Goal: Information Seeking & Learning: Learn about a topic

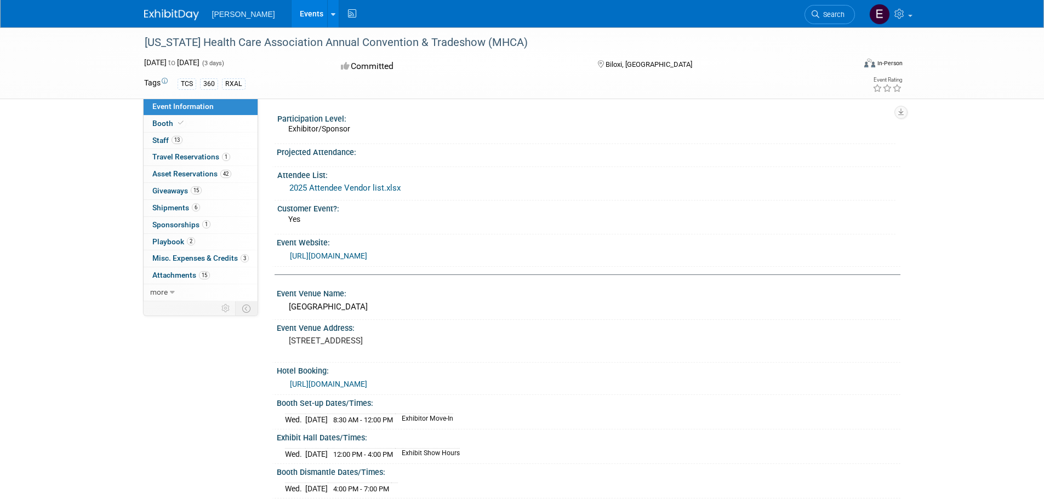
click at [185, 12] on img at bounding box center [171, 14] width 55 height 11
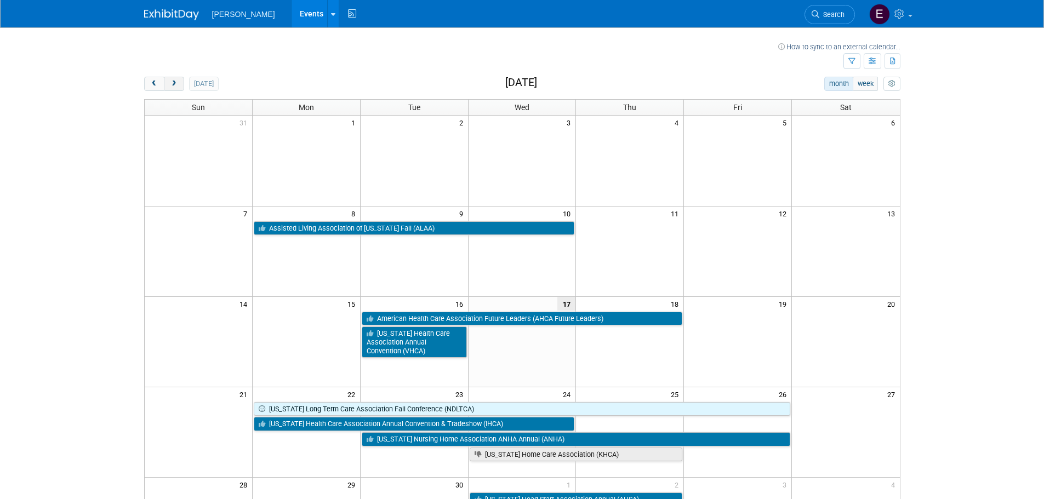
click at [175, 83] on span "next" at bounding box center [174, 84] width 8 height 7
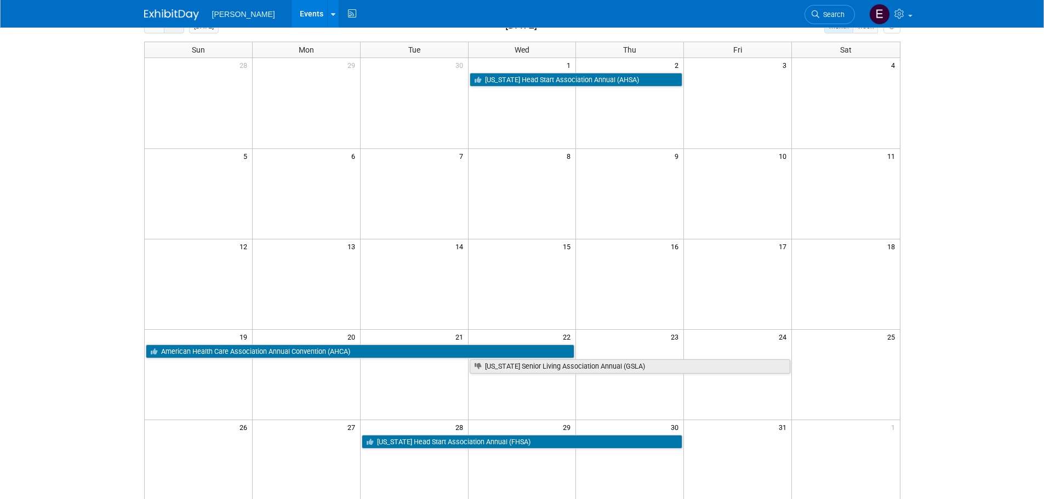
scroll to position [55, 0]
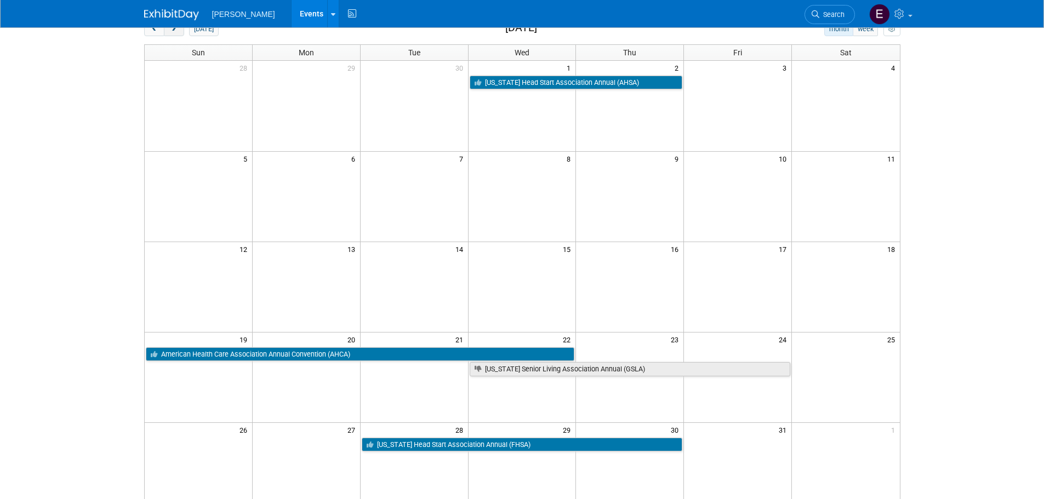
click at [178, 32] on span "next" at bounding box center [174, 29] width 8 height 7
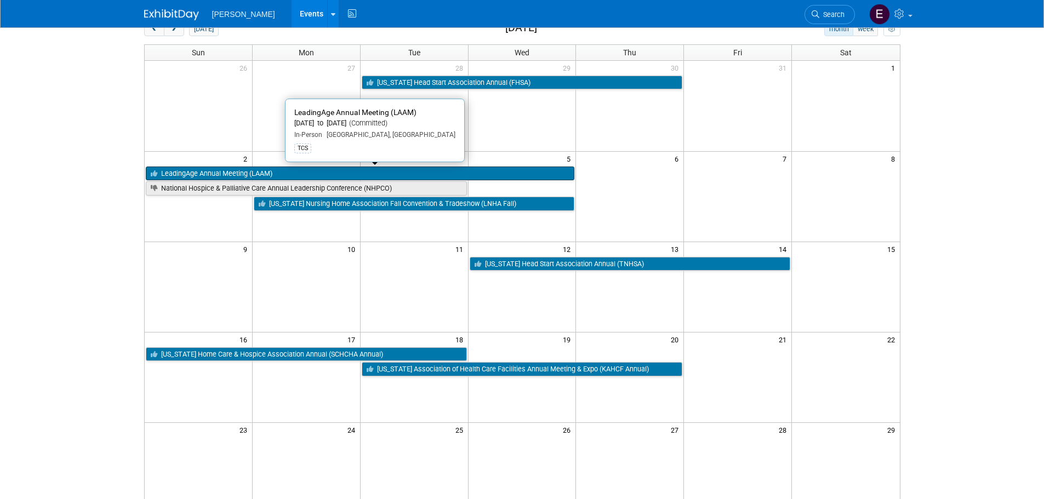
click at [232, 172] on link "LeadingAge Annual Meeting (LAAM)" at bounding box center [360, 174] width 429 height 14
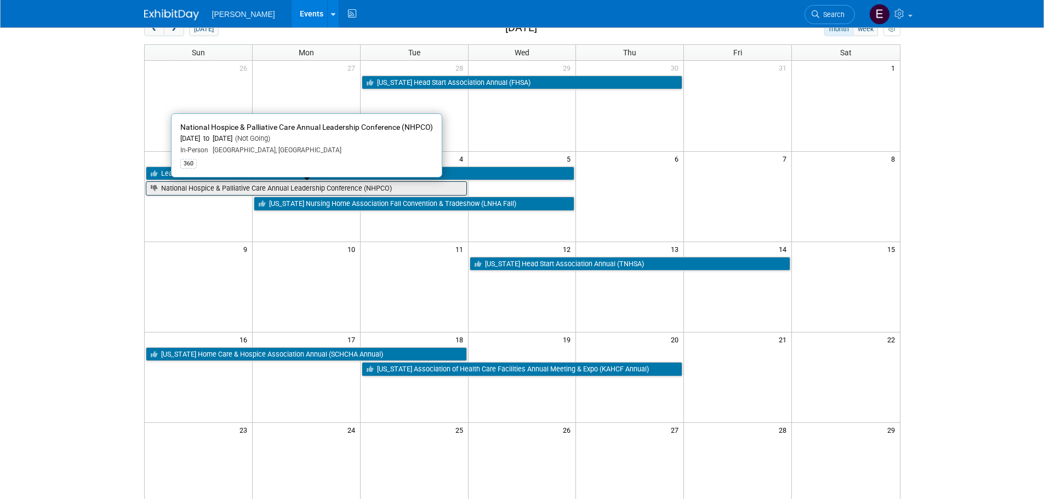
scroll to position [0, 0]
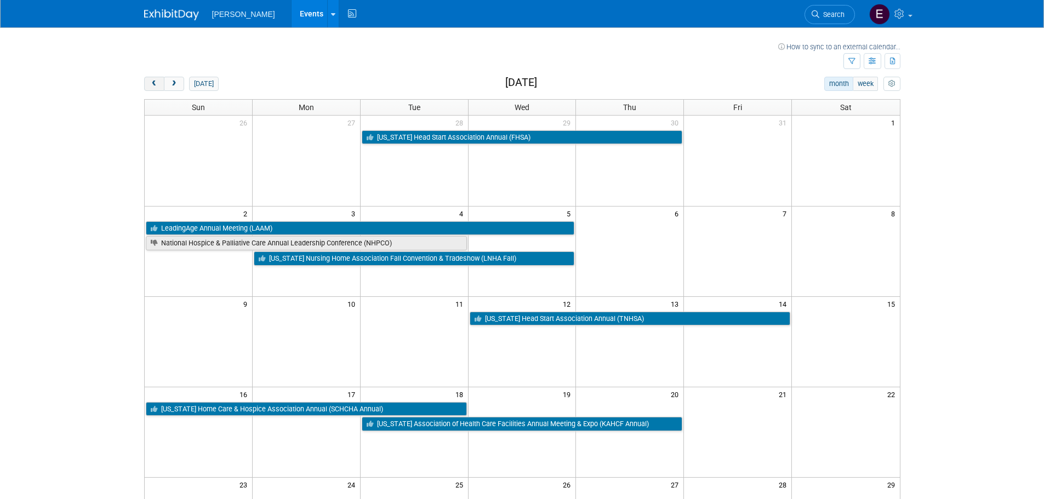
click at [159, 85] on button "prev" at bounding box center [154, 84] width 20 height 14
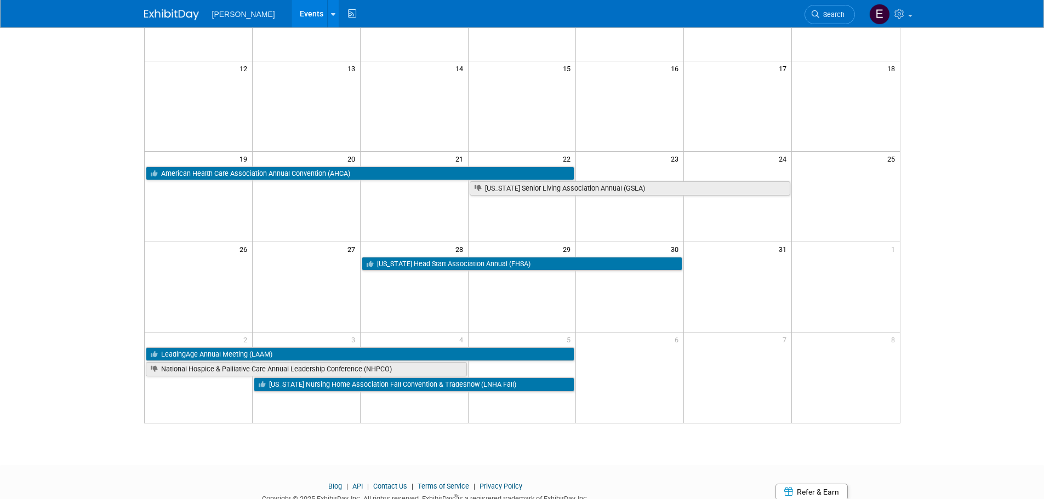
scroll to position [274, 0]
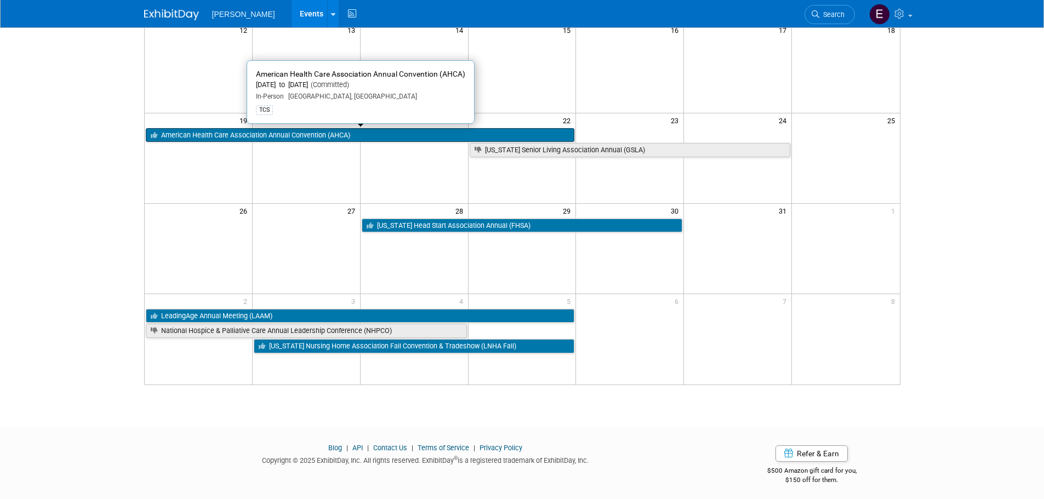
click at [255, 138] on link "American Health Care Association Annual Convention (AHCA)" at bounding box center [360, 135] width 429 height 14
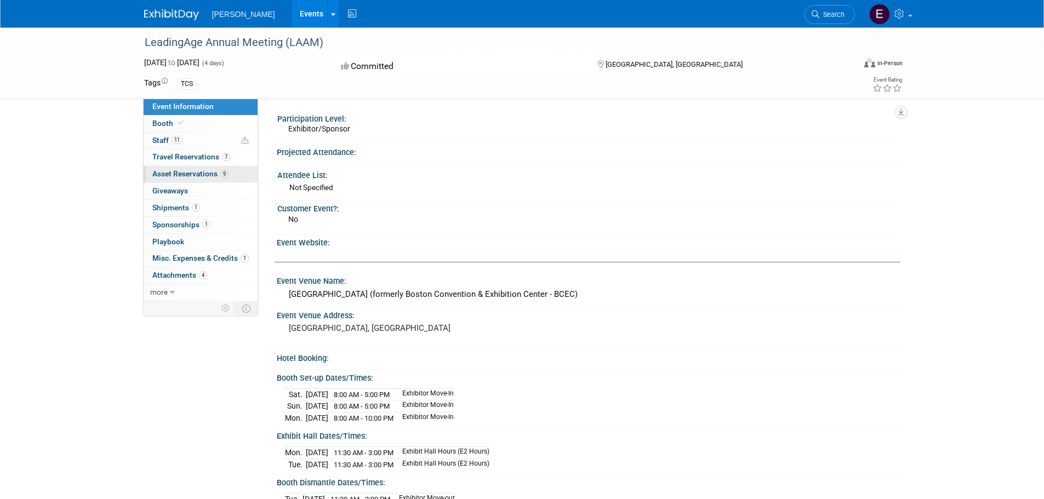
click at [168, 173] on span "Asset Reservations 9" at bounding box center [190, 173] width 76 height 9
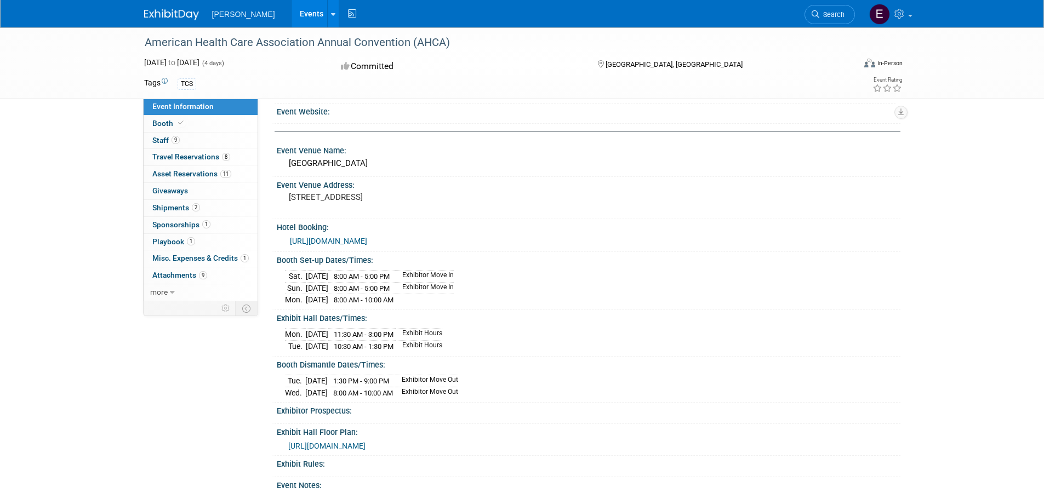
scroll to position [55, 0]
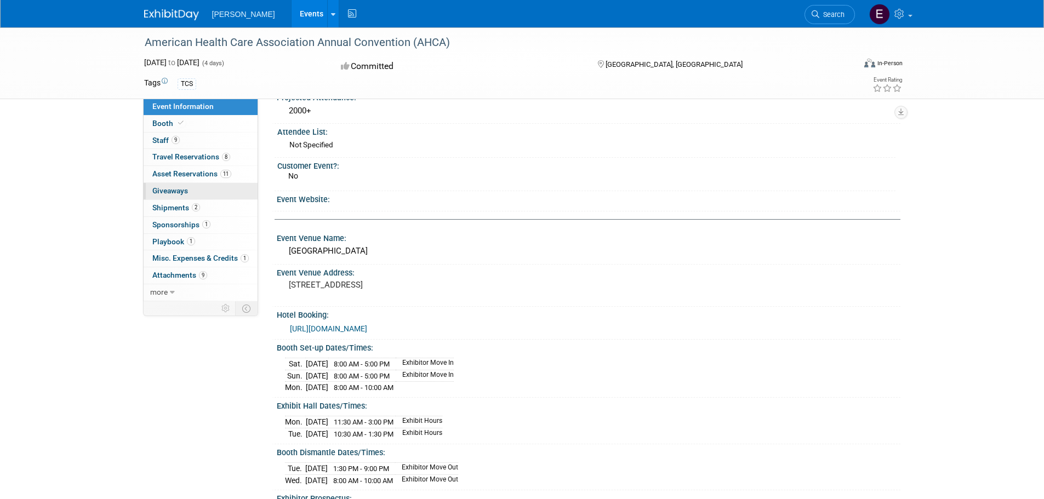
click at [199, 195] on link "0 Giveaways 0" at bounding box center [201, 191] width 114 height 16
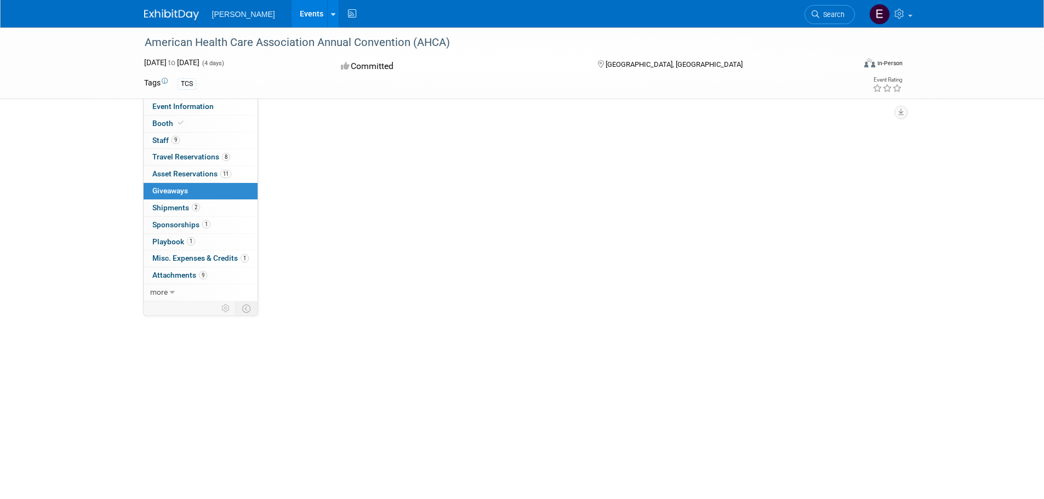
scroll to position [0, 0]
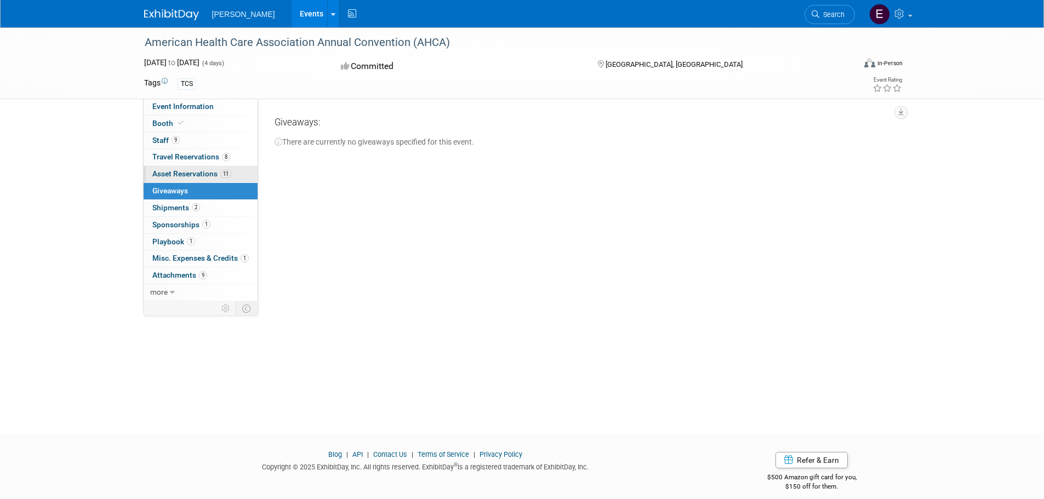
click at [186, 174] on span "Asset Reservations 11" at bounding box center [191, 173] width 79 height 9
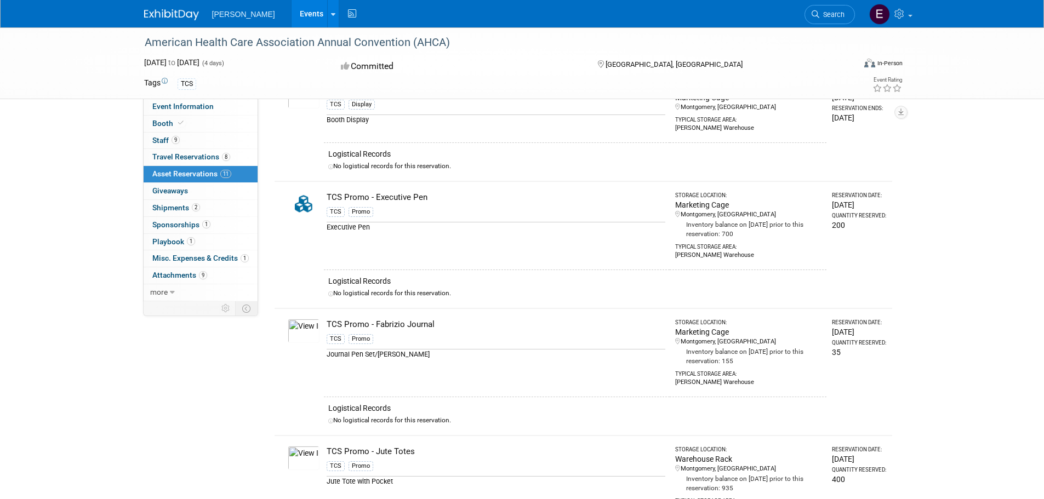
scroll to position [384, 0]
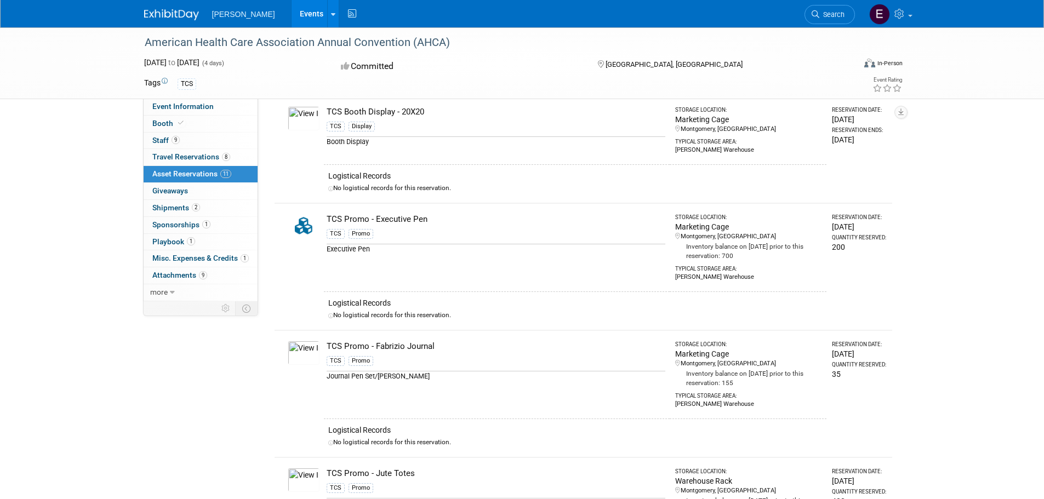
drag, startPoint x: 401, startPoint y: 218, endPoint x: 433, endPoint y: 218, distance: 32.3
click at [433, 218] on div "TCS Promo - Executive Pen" at bounding box center [496, 220] width 339 height 12
drag, startPoint x: 433, startPoint y: 218, endPoint x: 354, endPoint y: 216, distance: 79.5
click at [355, 216] on div "TCS Promo - Executive Pen" at bounding box center [496, 220] width 339 height 12
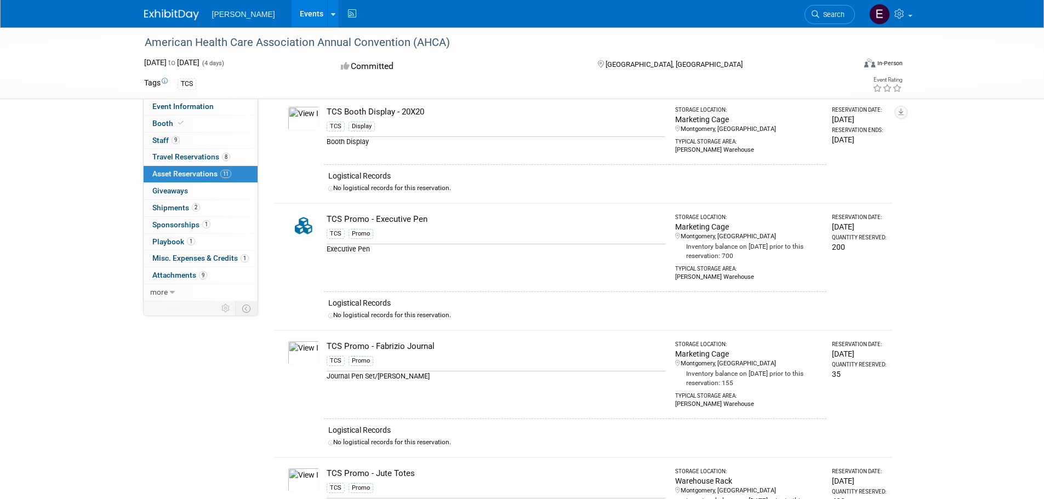
click at [354, 216] on div "TCS Promo - Executive Pen" at bounding box center [496, 220] width 339 height 12
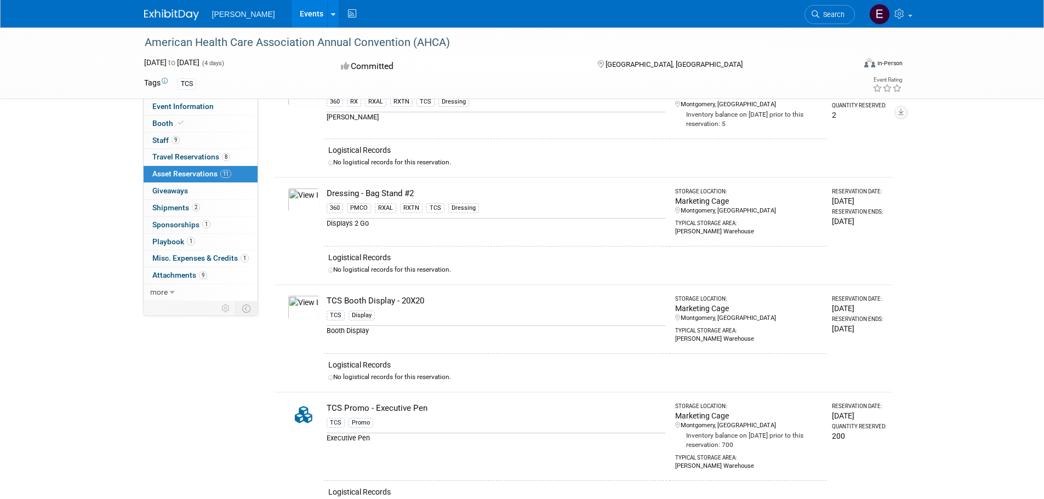
scroll to position [0, 0]
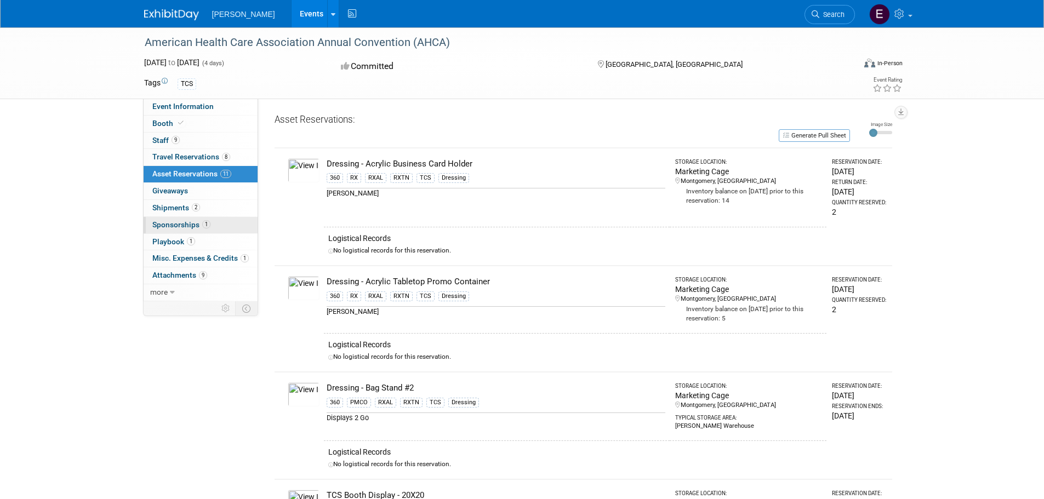
click at [187, 222] on span "Sponsorships 1" at bounding box center [181, 224] width 58 height 9
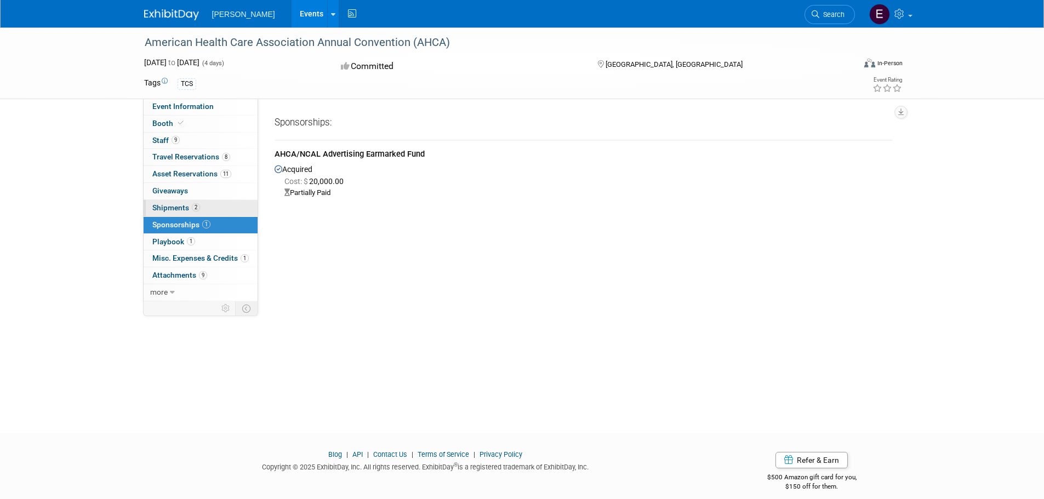
click at [180, 211] on span "Shipments 2" at bounding box center [176, 207] width 48 height 9
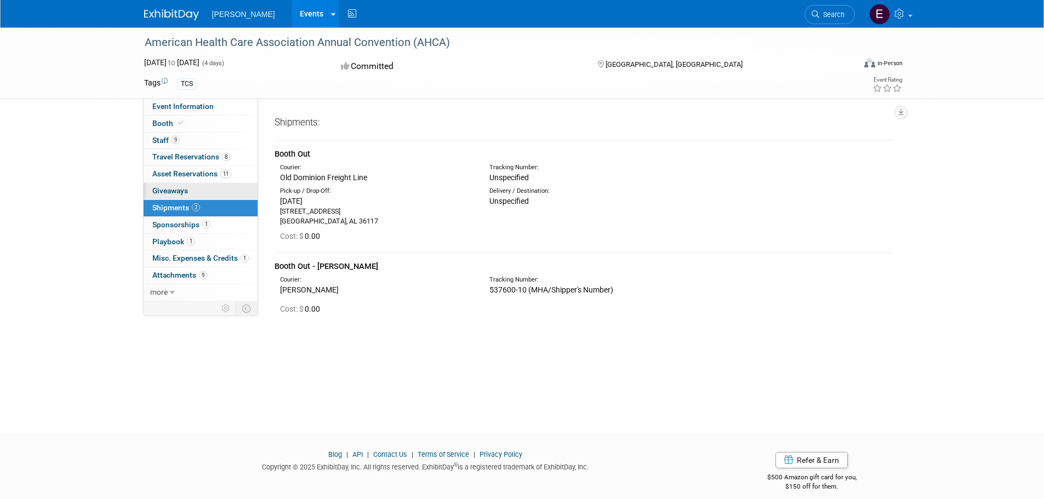
click at [184, 186] on span "Giveaways 0" at bounding box center [170, 190] width 36 height 9
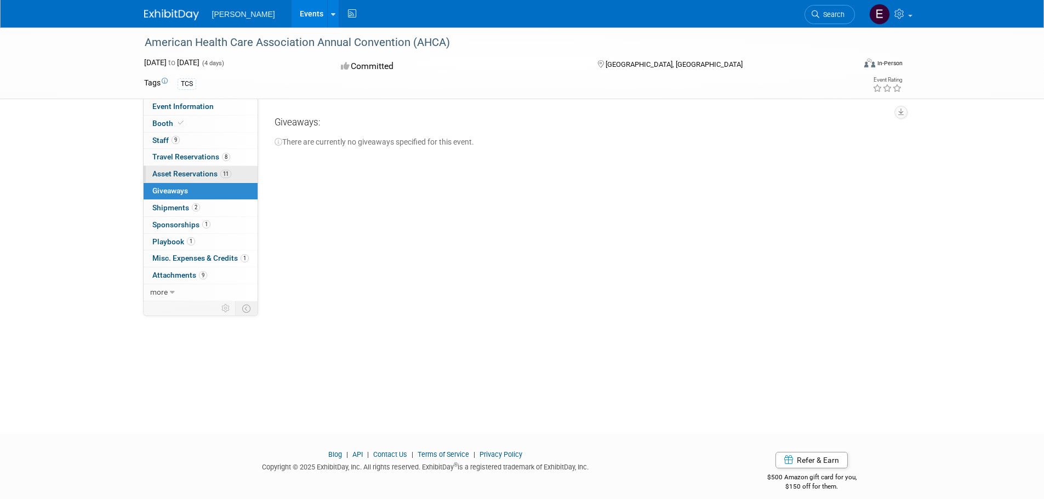
click at [182, 179] on link "11 Asset Reservations 11" at bounding box center [201, 174] width 114 height 16
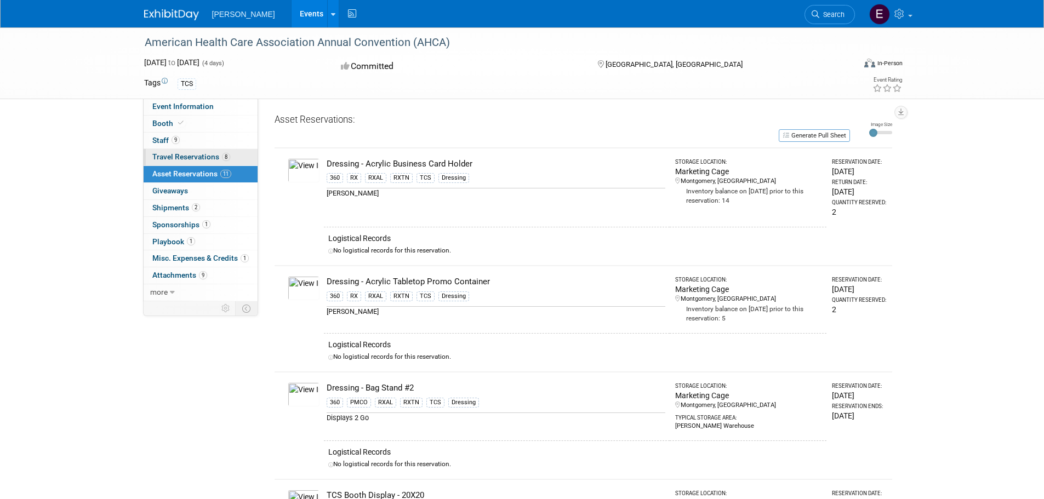
click at [186, 152] on link "8 Travel Reservations 8" at bounding box center [201, 157] width 114 height 16
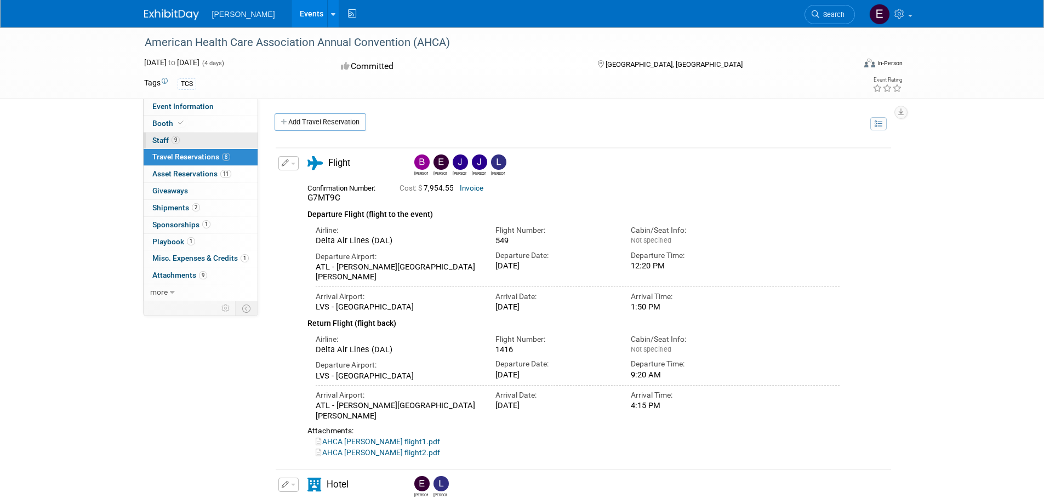
click at [172, 139] on span "9" at bounding box center [176, 140] width 8 height 8
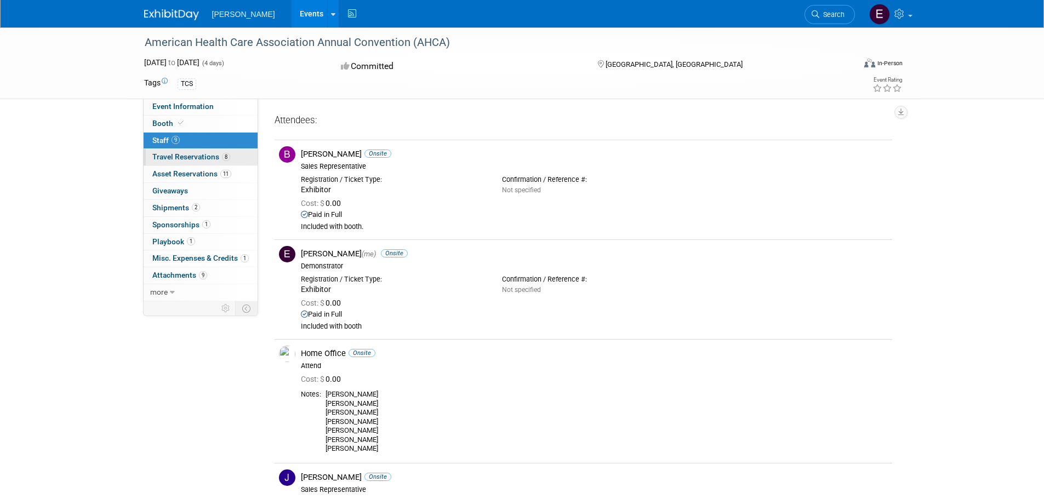
click at [171, 155] on span "Travel Reservations 8" at bounding box center [191, 156] width 78 height 9
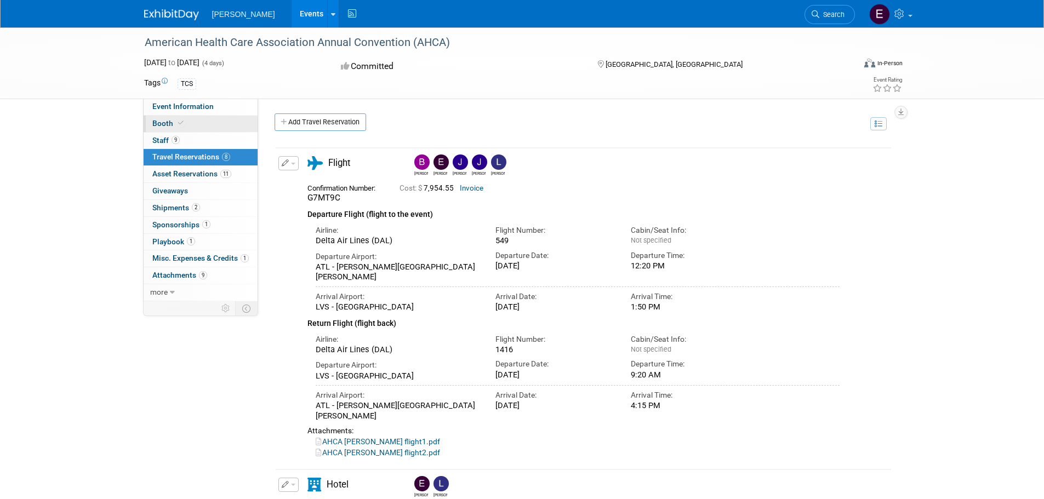
click at [163, 119] on span "Booth" at bounding box center [168, 123] width 33 height 9
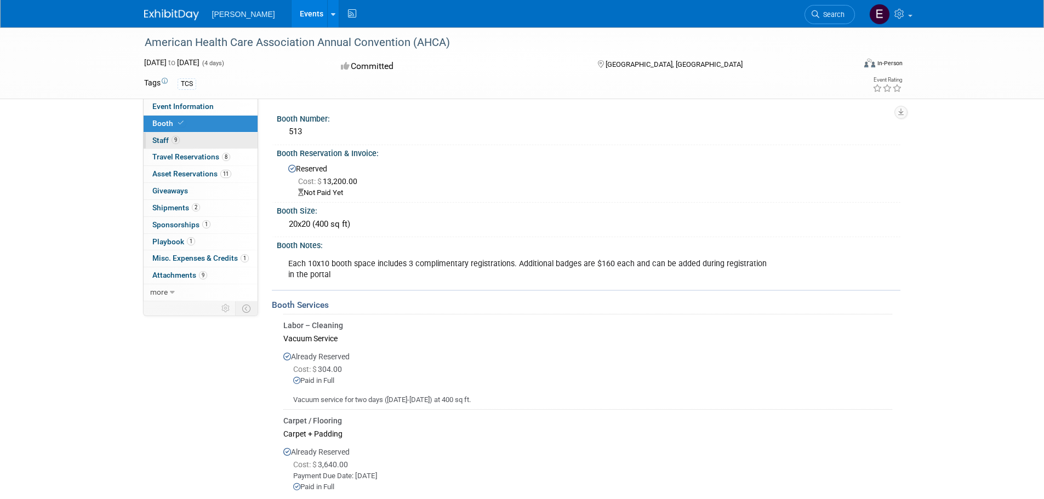
click at [163, 133] on link "9 Staff 9" at bounding box center [201, 141] width 114 height 16
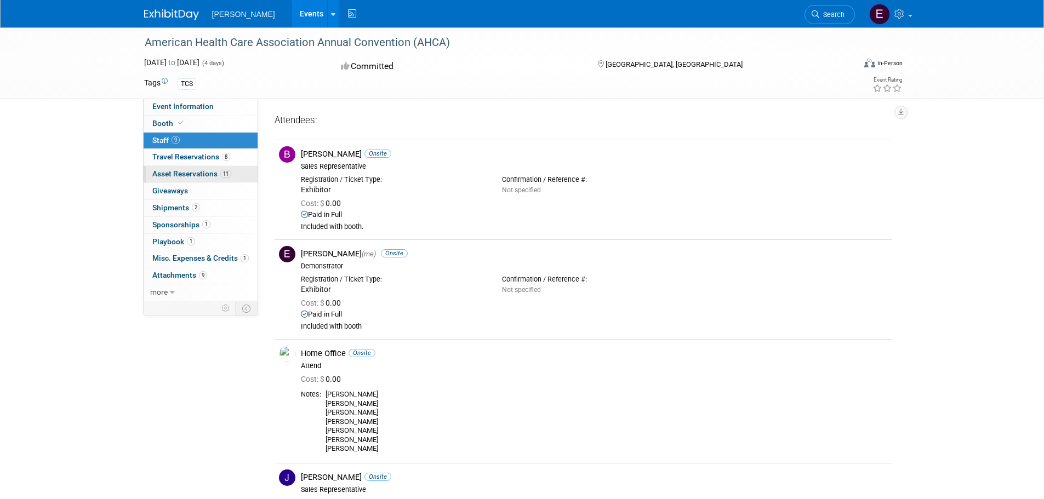
click at [168, 175] on span "Asset Reservations 11" at bounding box center [191, 173] width 79 height 9
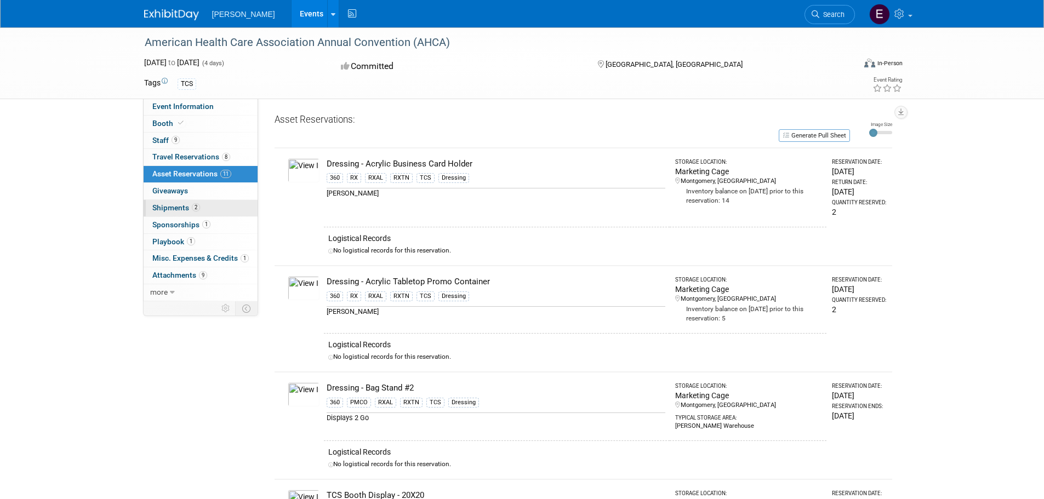
click at [176, 213] on link "2 Shipments 2" at bounding box center [201, 208] width 114 height 16
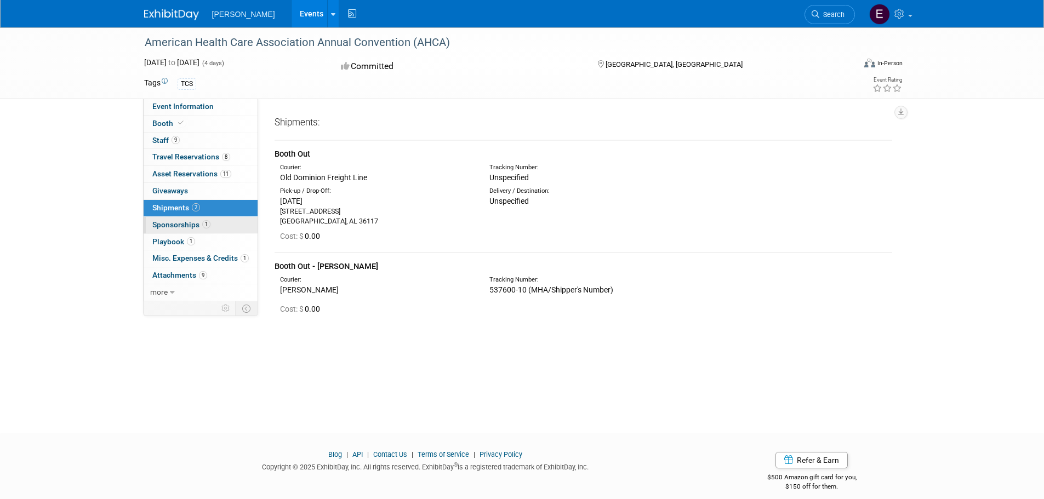
click at [187, 220] on link "1 Sponsorships 1" at bounding box center [201, 225] width 114 height 16
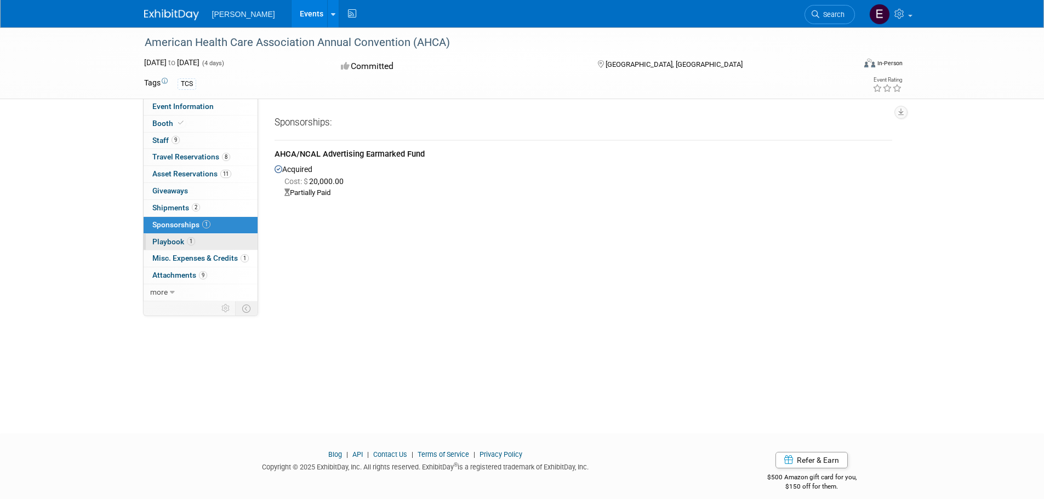
click at [179, 242] on span "Playbook 1" at bounding box center [173, 241] width 43 height 9
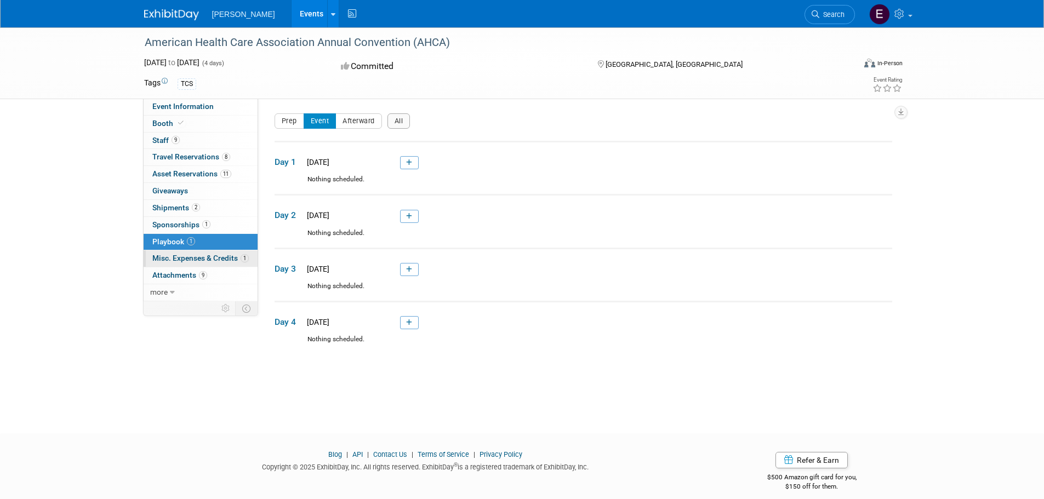
click at [233, 257] on span "Misc. Expenses & Credits 1" at bounding box center [200, 258] width 96 height 9
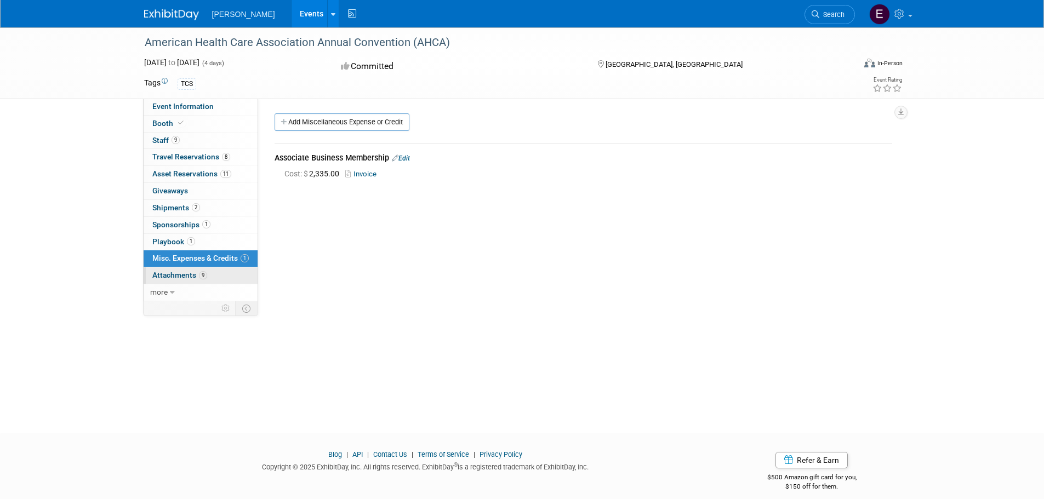
click at [211, 270] on link "9 Attachments 9" at bounding box center [201, 275] width 114 height 16
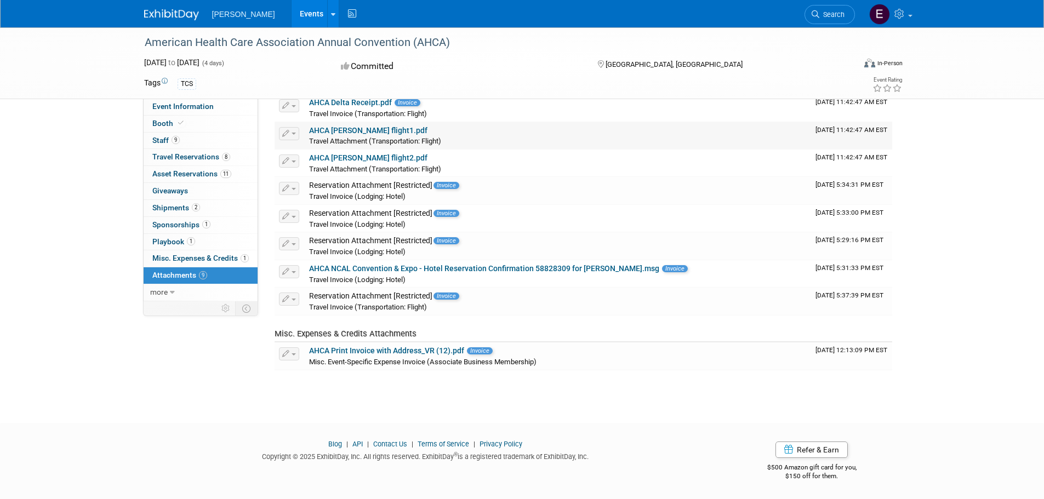
scroll to position [71, 0]
click at [536, 270] on link "AHCA NCAL Convention & Expo - Hotel Reservation Confirmation 58828309 for Emily…" at bounding box center [484, 268] width 350 height 9
click at [656, 72] on div "Oct 19, 2025 to Oct 22, 2025 (4 days) Oct 19, 2025 to Oct 22, 2025 Committed La…" at bounding box center [523, 66] width 775 height 19
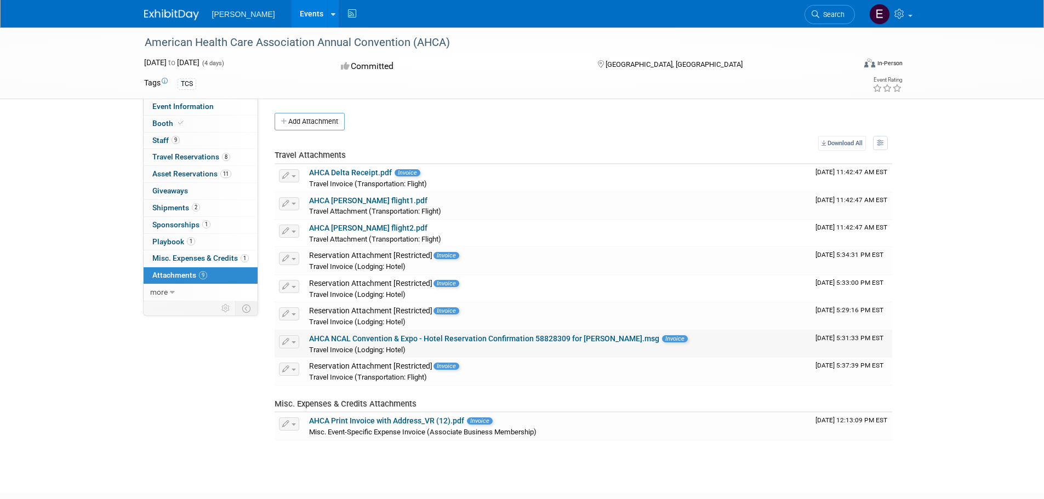
scroll to position [0, 0]
